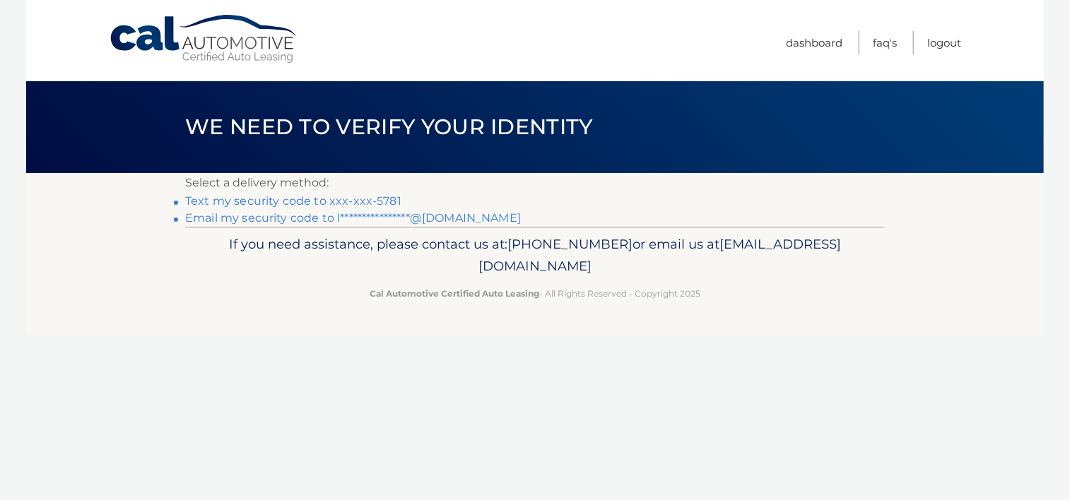
click at [384, 198] on link "Text my security code to xxx-xxx-5781" at bounding box center [293, 200] width 216 height 13
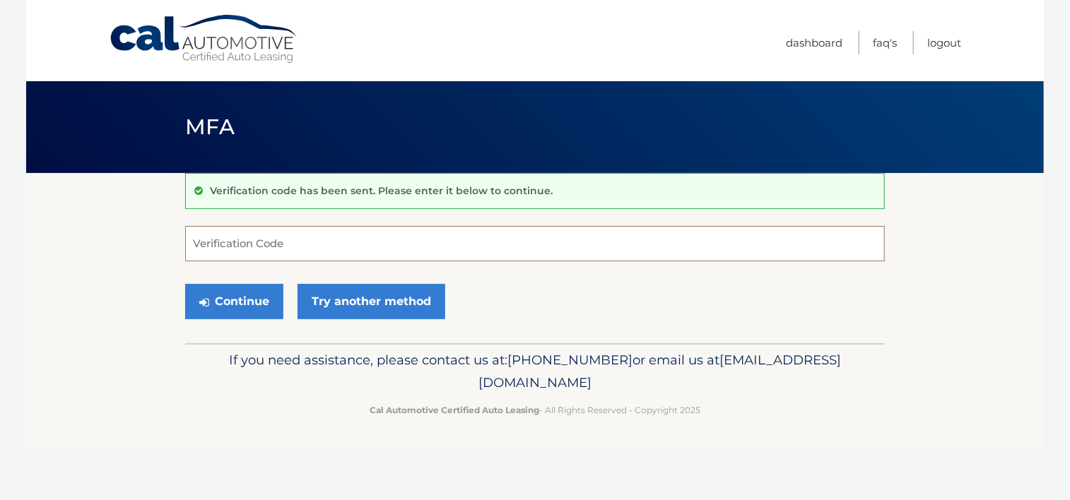
click at [260, 233] on input "Verification Code" at bounding box center [535, 243] width 700 height 35
type input "193017"
click at [249, 299] on button "Continue" at bounding box center [234, 301] width 98 height 35
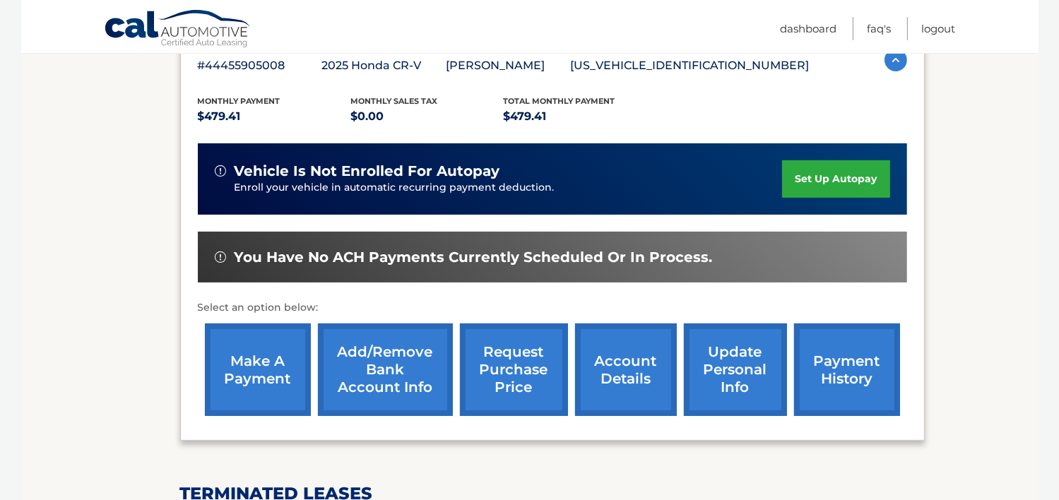
scroll to position [273, 0]
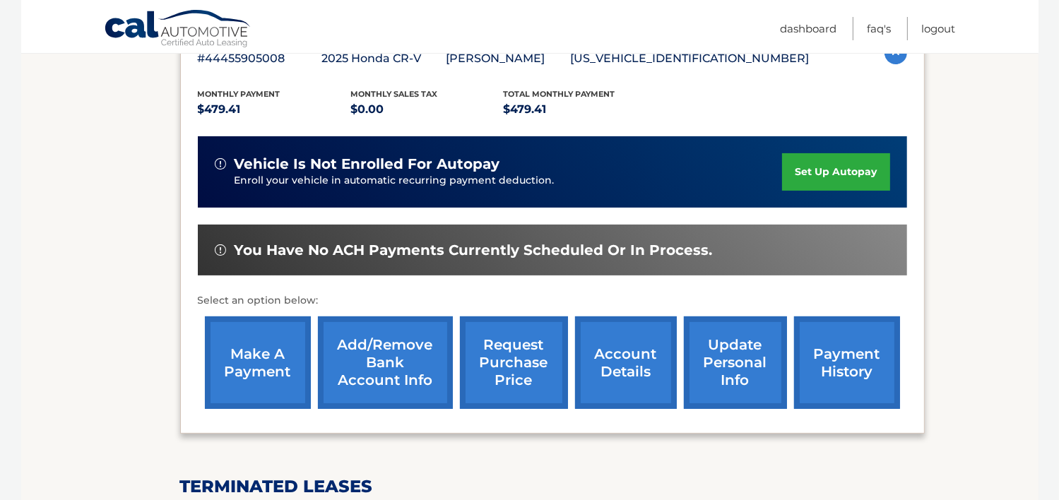
click at [270, 372] on link "make a payment" at bounding box center [258, 363] width 106 height 93
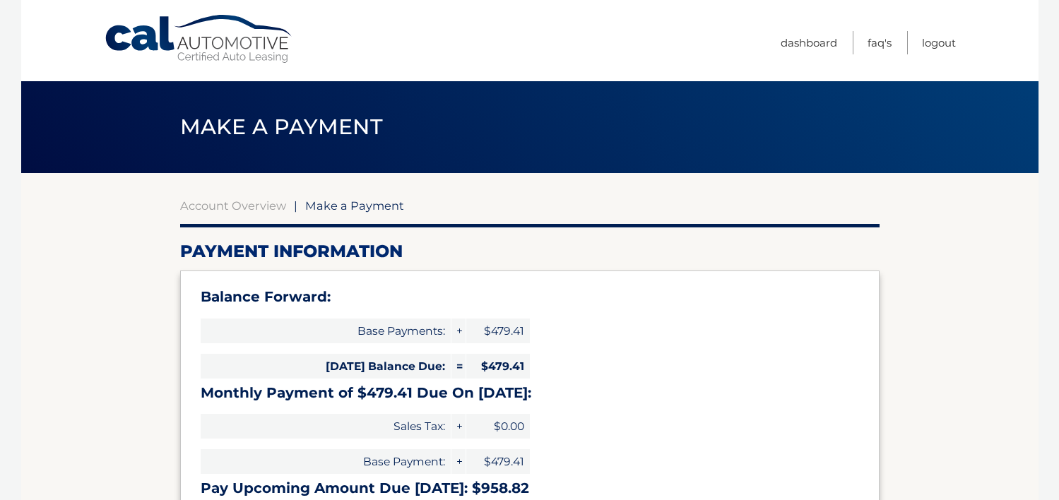
select select "ZmZkZDhkZTYtNWUxNi00ZjViLWE2ZjEtYWY4Nzg4NzA0ZTcx"
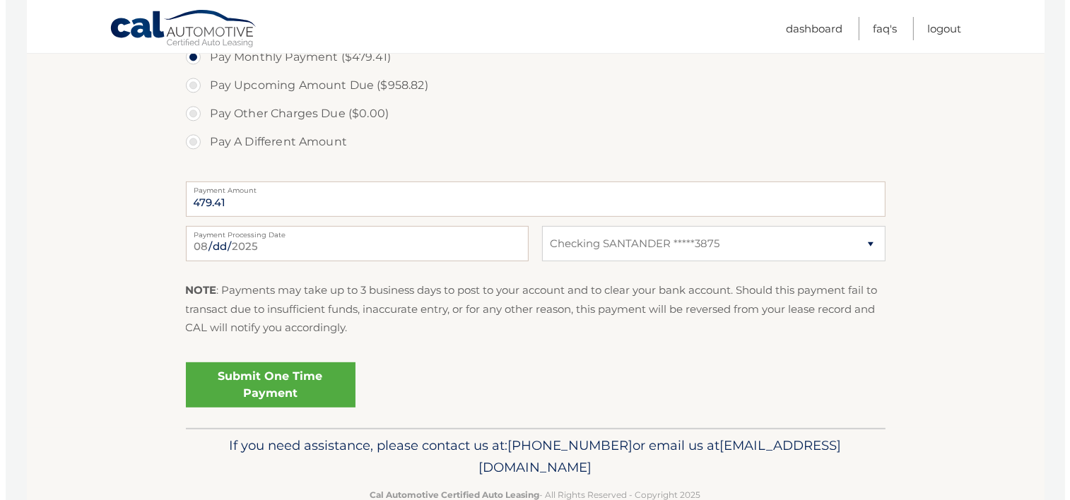
scroll to position [536, 0]
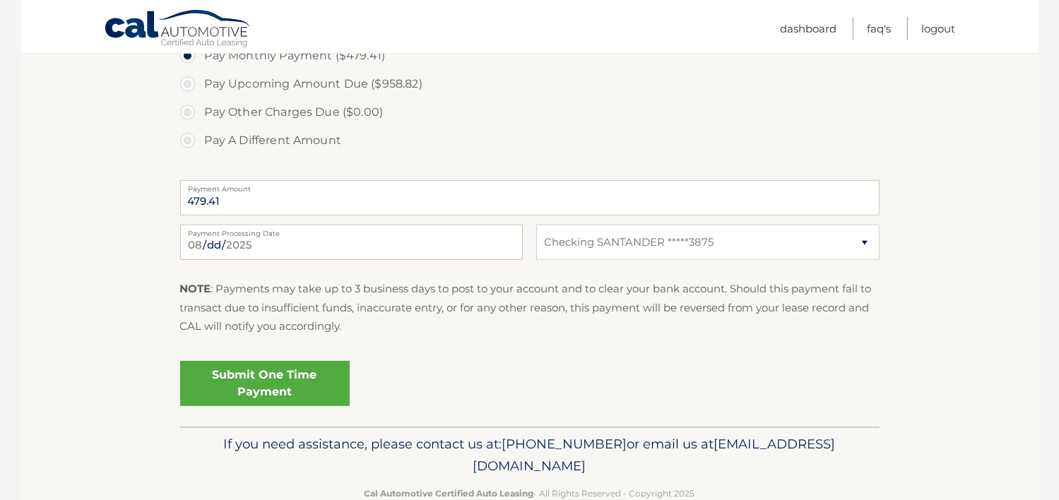
click at [312, 384] on link "Submit One Time Payment" at bounding box center [265, 383] width 170 height 45
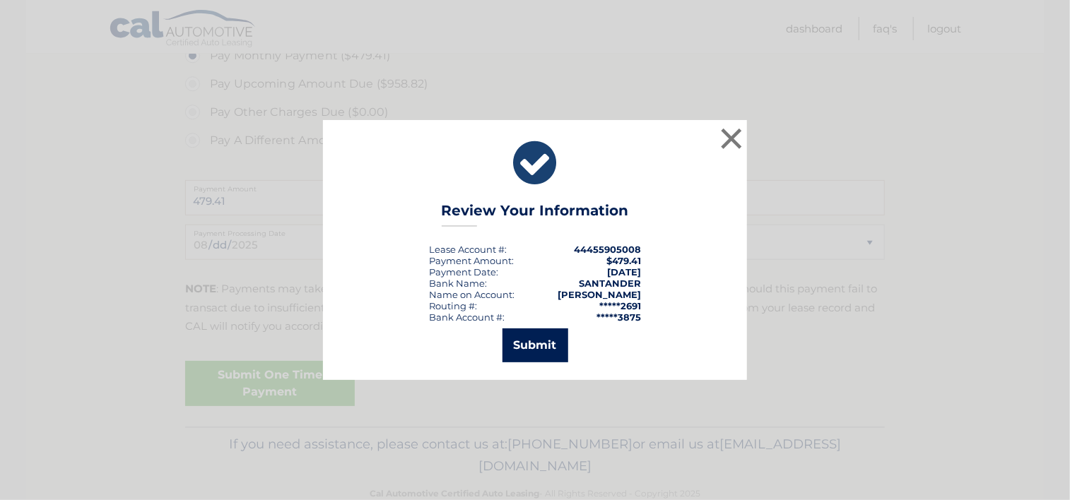
click at [541, 345] on button "Submit" at bounding box center [535, 346] width 66 height 34
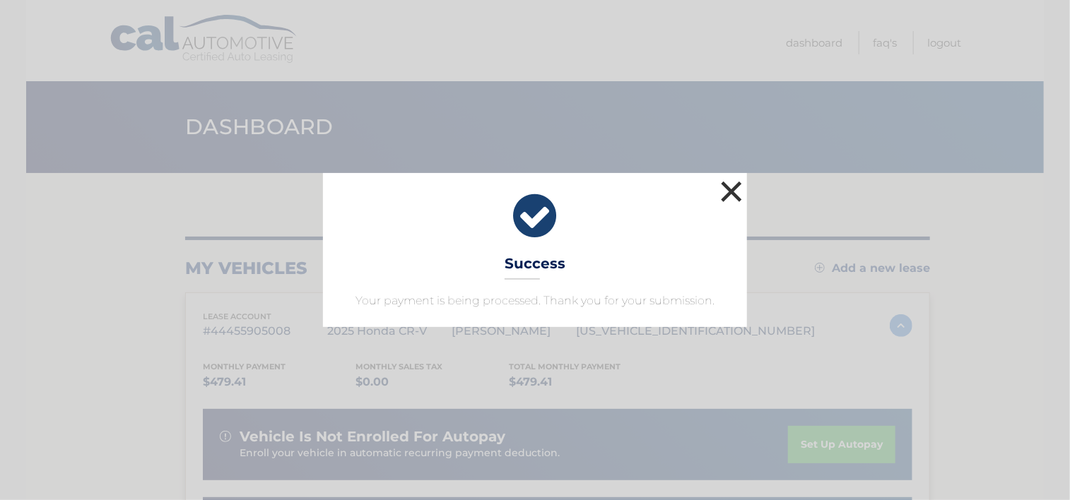
click at [736, 190] on button "×" at bounding box center [731, 191] width 28 height 28
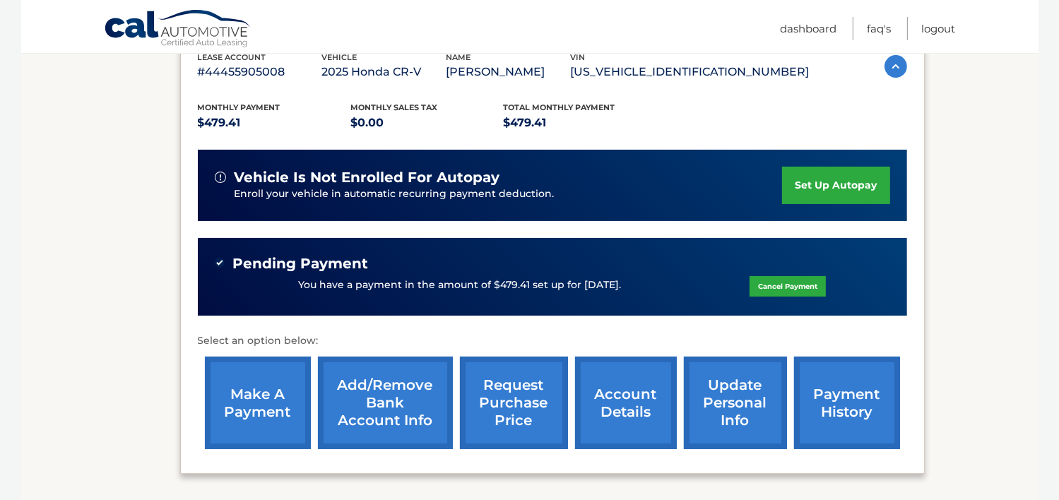
scroll to position [269, 0]
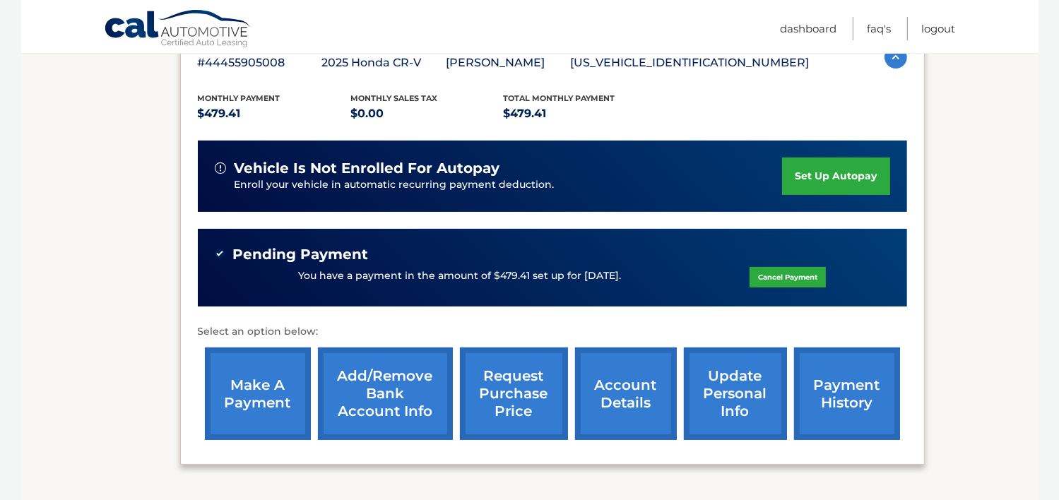
click at [834, 399] on link "payment history" at bounding box center [847, 394] width 106 height 93
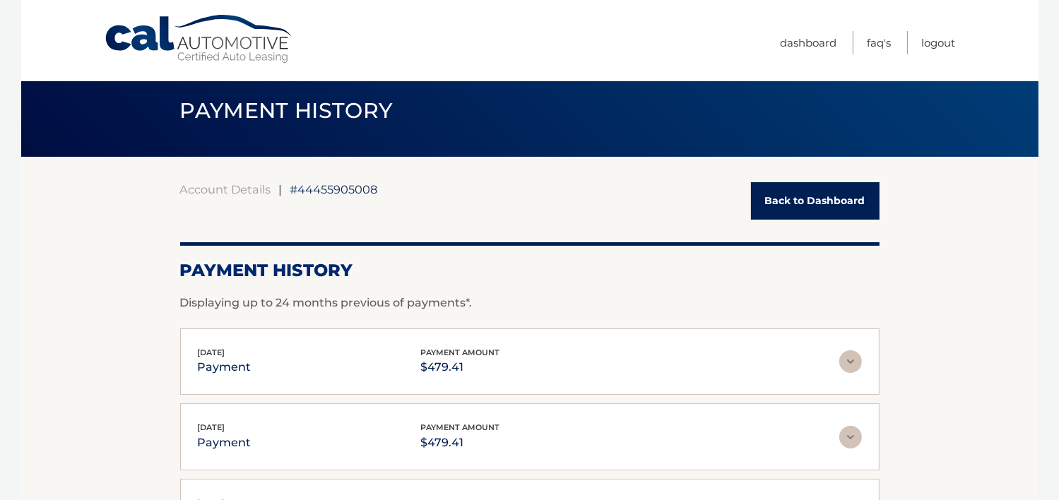
scroll to position [16, 0]
click at [814, 190] on link "Back to Dashboard" at bounding box center [815, 201] width 129 height 37
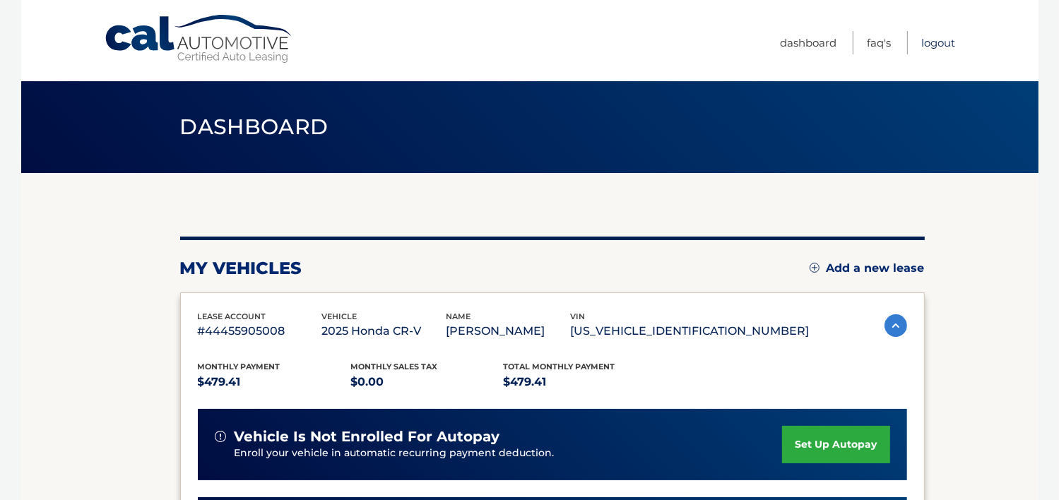
click at [933, 41] on link "Logout" at bounding box center [939, 42] width 34 height 23
